Goal: Browse casually: Explore the website without a specific task or goal

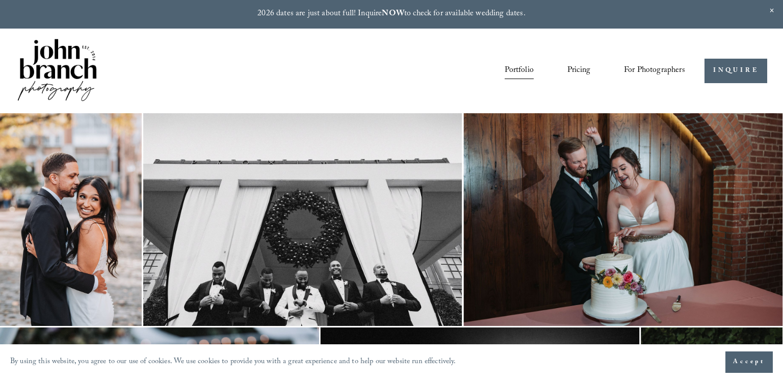
click at [517, 70] on link "Portfolio" at bounding box center [519, 70] width 29 height 17
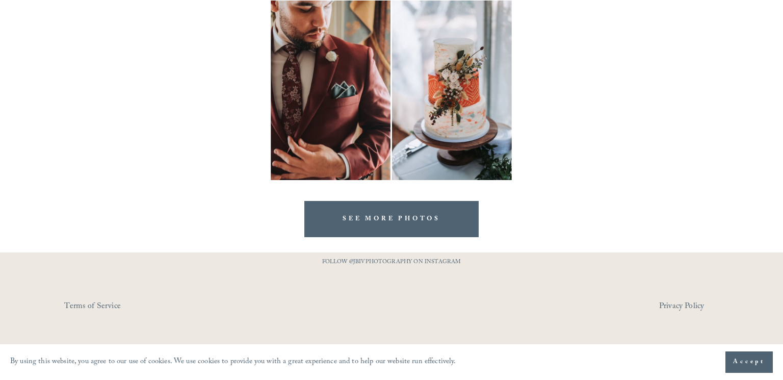
scroll to position [3121, 0]
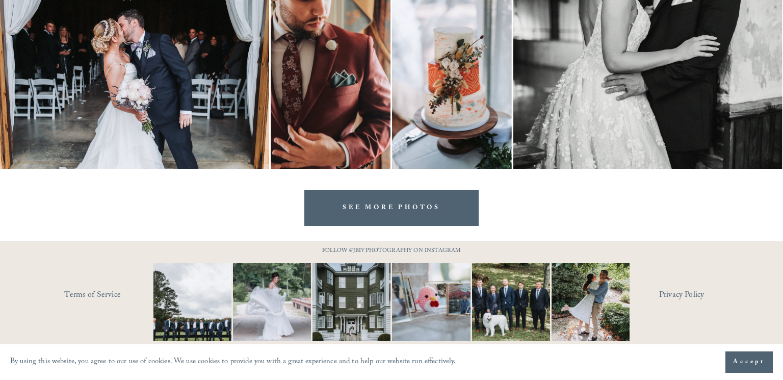
click at [396, 215] on link "SEE MORE PHOTOS" at bounding box center [391, 208] width 174 height 36
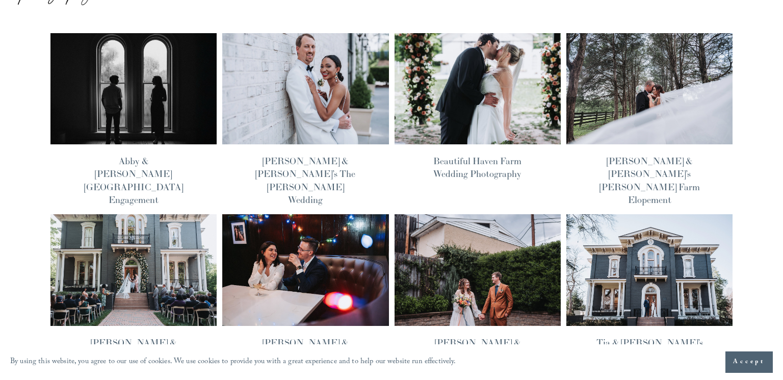
scroll to position [73, 0]
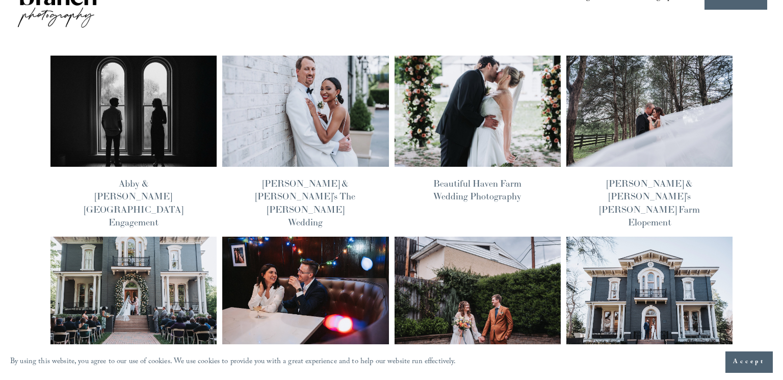
click at [431, 119] on img at bounding box center [478, 111] width 168 height 113
click at [600, 119] on img at bounding box center [649, 111] width 168 height 113
click at [162, 147] on img at bounding box center [133, 111] width 168 height 113
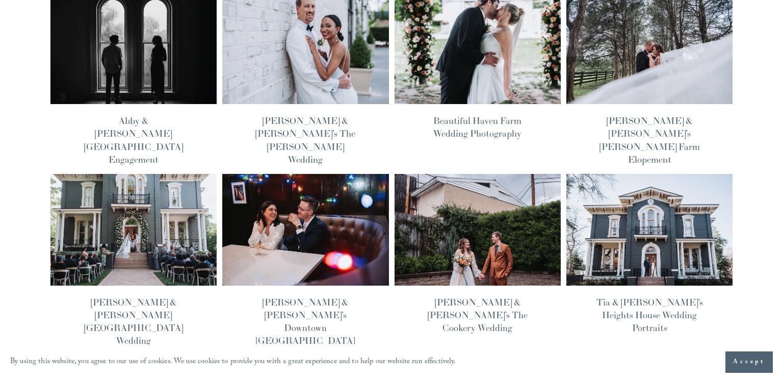
scroll to position [137, 0]
click at [476, 219] on img at bounding box center [478, 229] width 168 height 113
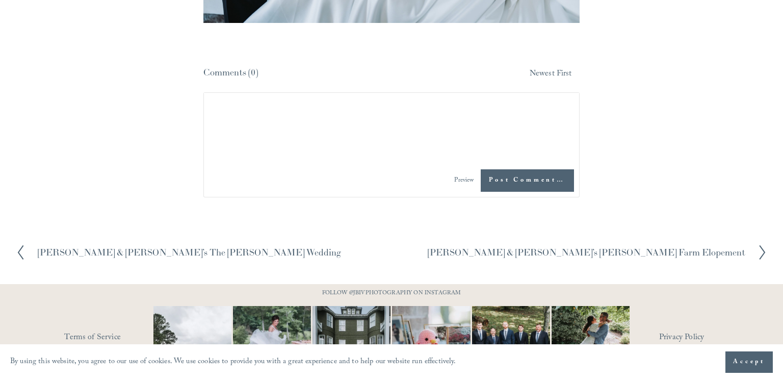
scroll to position [6149, 0]
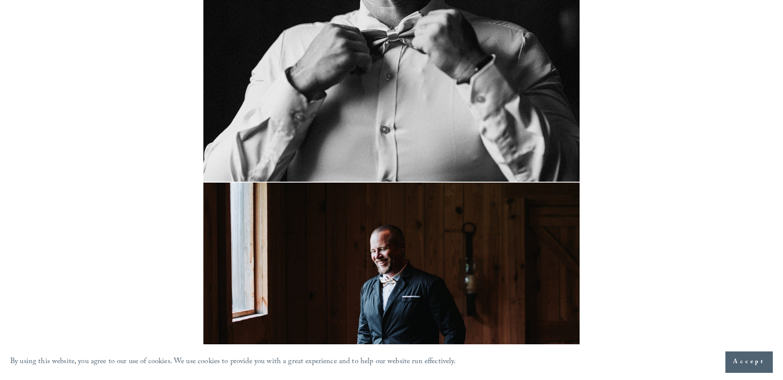
scroll to position [2806, 0]
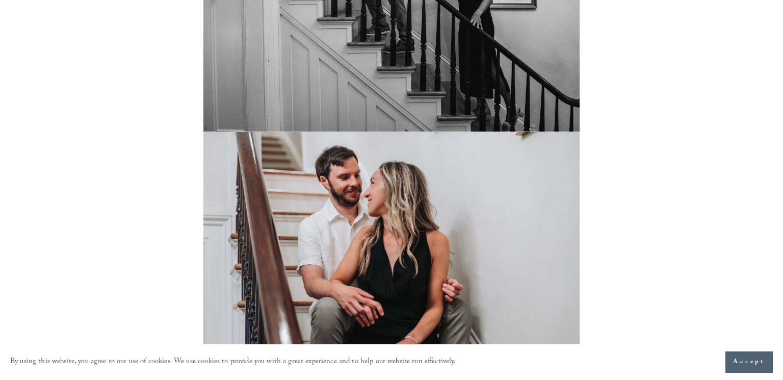
scroll to position [3253, 0]
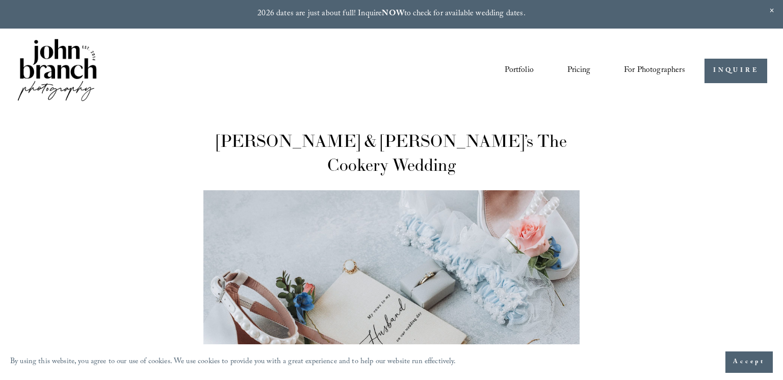
click at [79, 67] on img at bounding box center [57, 71] width 83 height 69
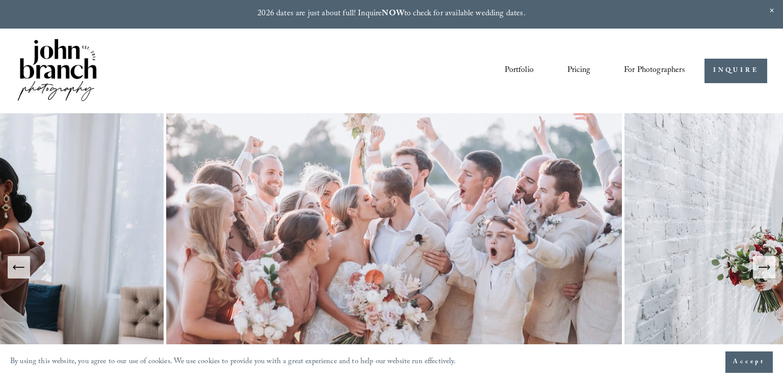
click at [509, 66] on link "Portfolio" at bounding box center [519, 70] width 29 height 17
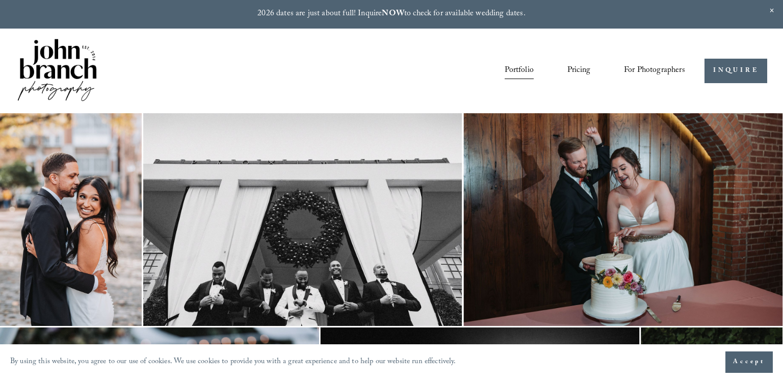
click at [515, 73] on link "Portfolio" at bounding box center [519, 70] width 29 height 17
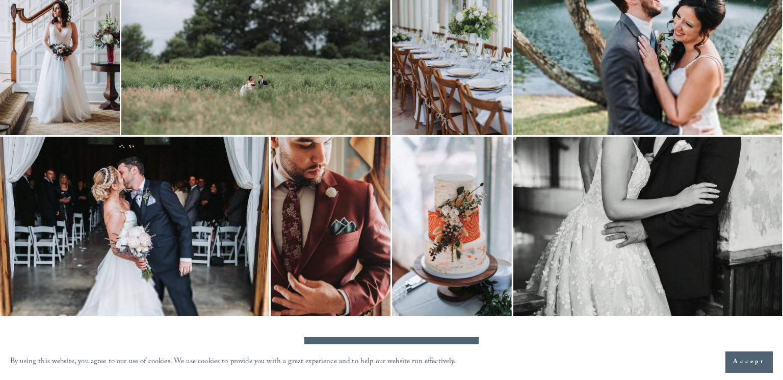
scroll to position [3121, 0]
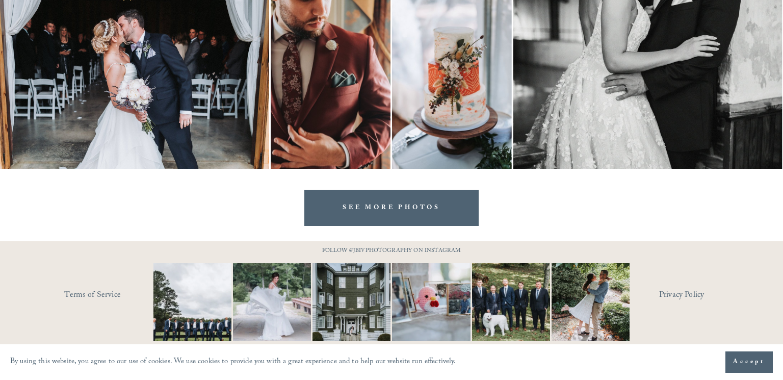
click at [408, 194] on link "SEE MORE PHOTOS" at bounding box center [391, 208] width 174 height 36
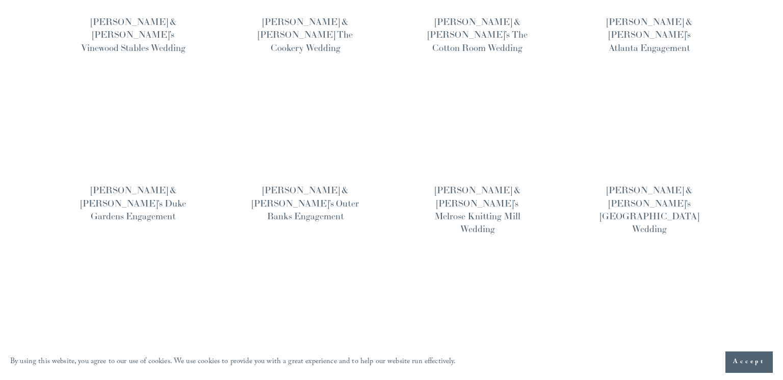
scroll to position [631, 0]
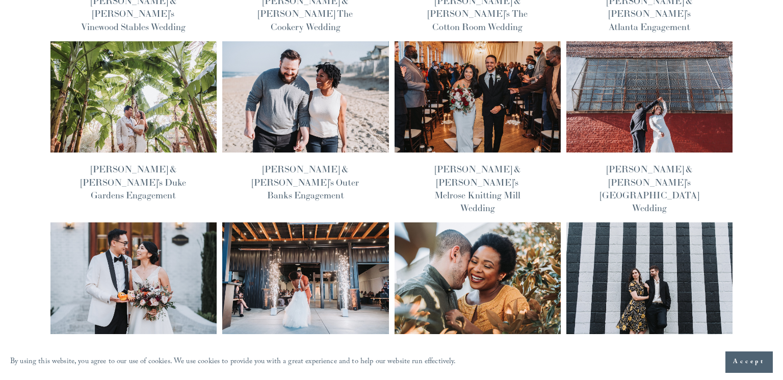
click at [509, 222] on img at bounding box center [478, 278] width 168 height 113
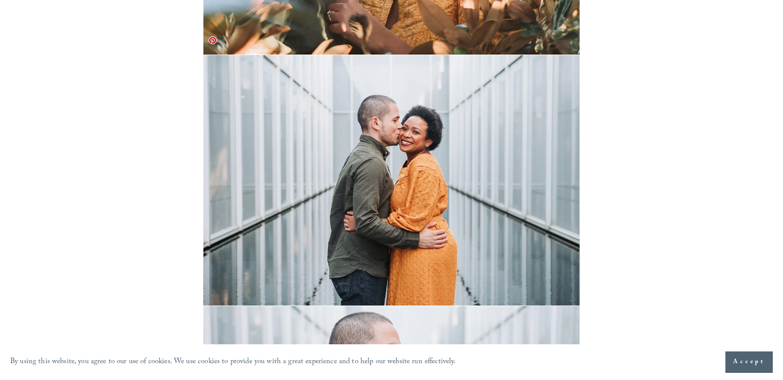
scroll to position [1999, 0]
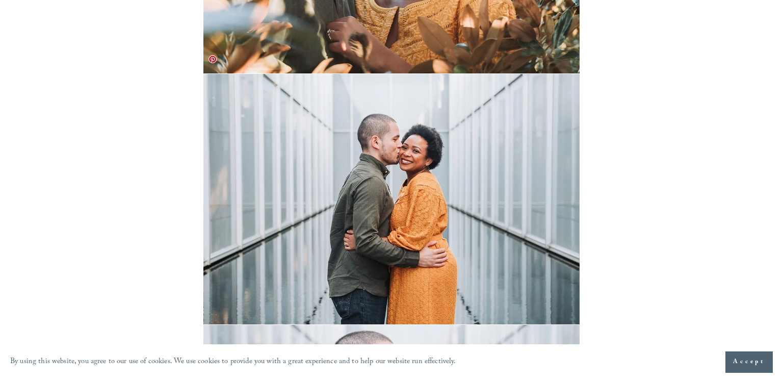
click at [382, 126] on img at bounding box center [391, 199] width 376 height 251
click at [427, 137] on img at bounding box center [391, 199] width 376 height 251
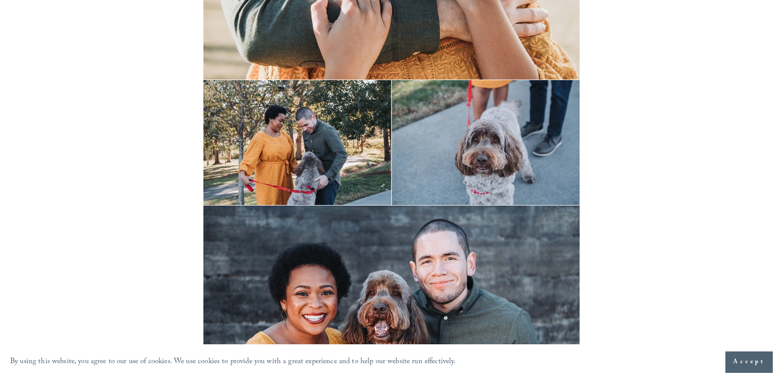
scroll to position [1233, 0]
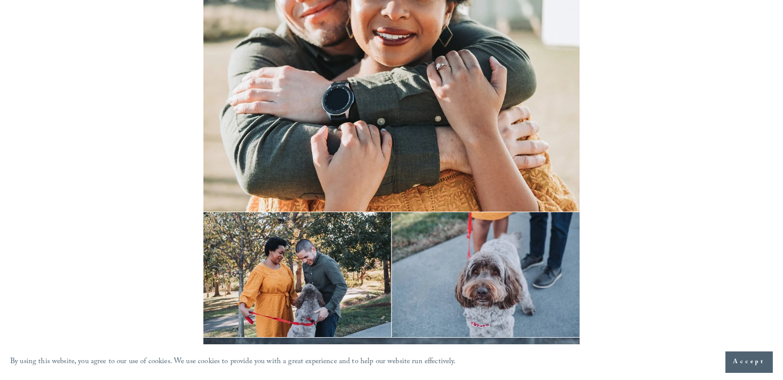
click at [418, 76] on img at bounding box center [391, 86] width 376 height 251
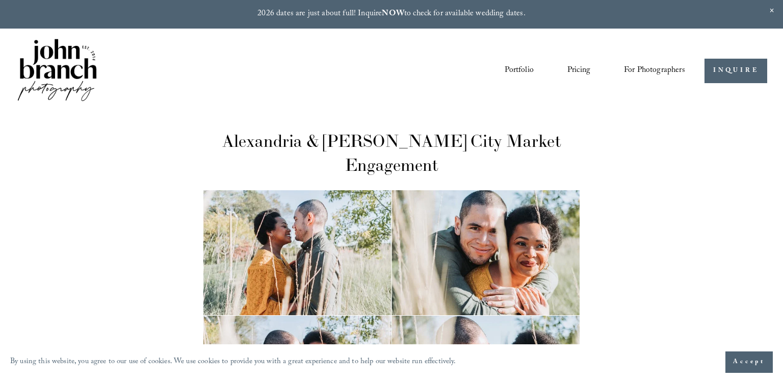
click at [523, 75] on link "Portfolio" at bounding box center [519, 70] width 29 height 17
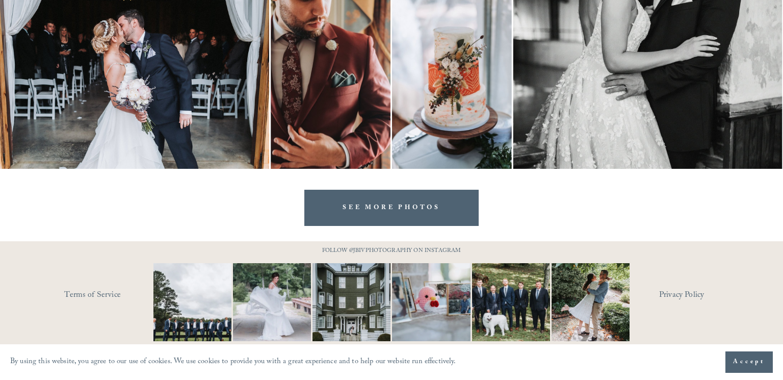
scroll to position [3085, 0]
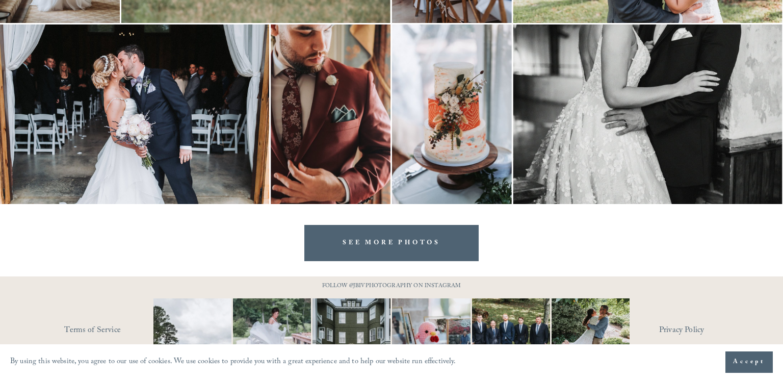
click at [423, 258] on link "SEE MORE PHOTOS" at bounding box center [391, 243] width 174 height 36
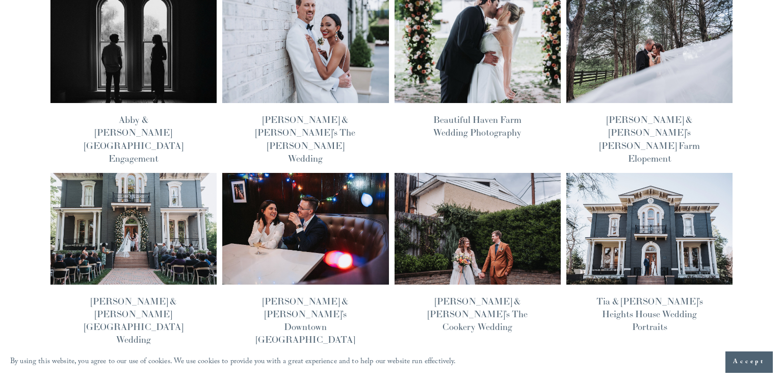
scroll to position [140, 0]
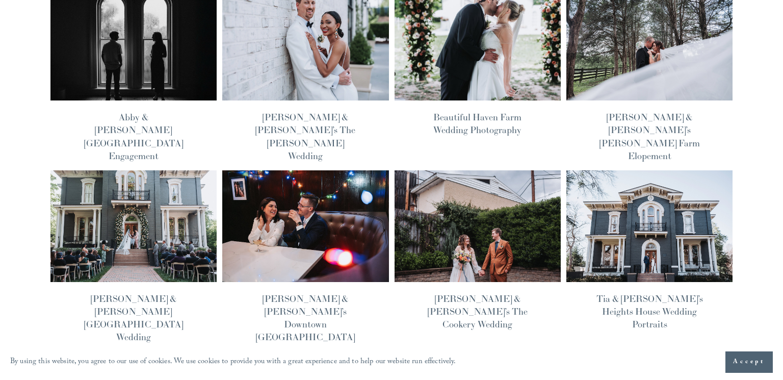
click at [290, 67] on img at bounding box center [305, 44] width 168 height 113
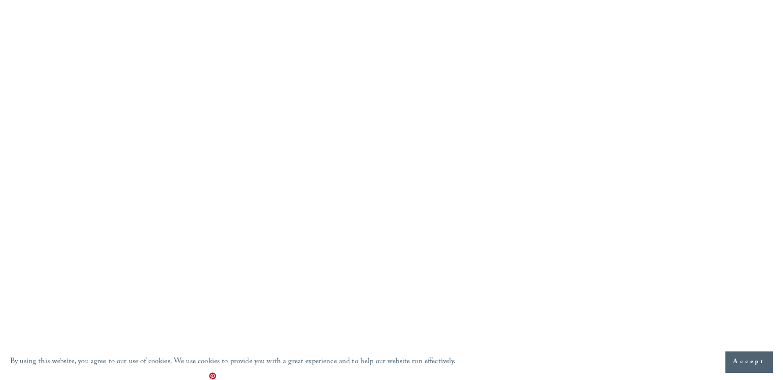
scroll to position [23891, 0]
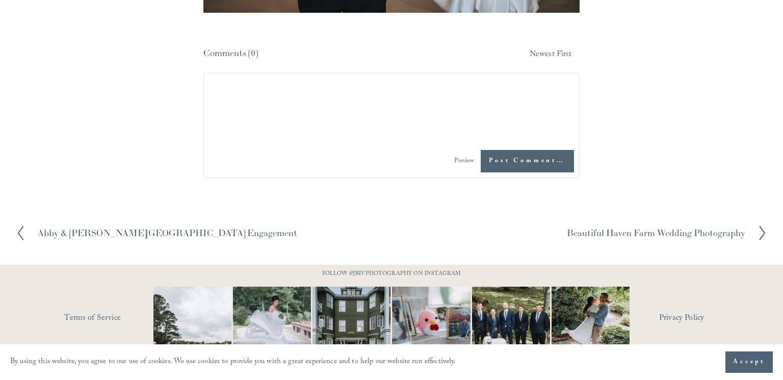
click at [215, 228] on h2 "Abby & [PERSON_NAME][GEOGRAPHIC_DATA] Engagement" at bounding box center [167, 232] width 259 height 9
